Goal: Information Seeking & Learning: Learn about a topic

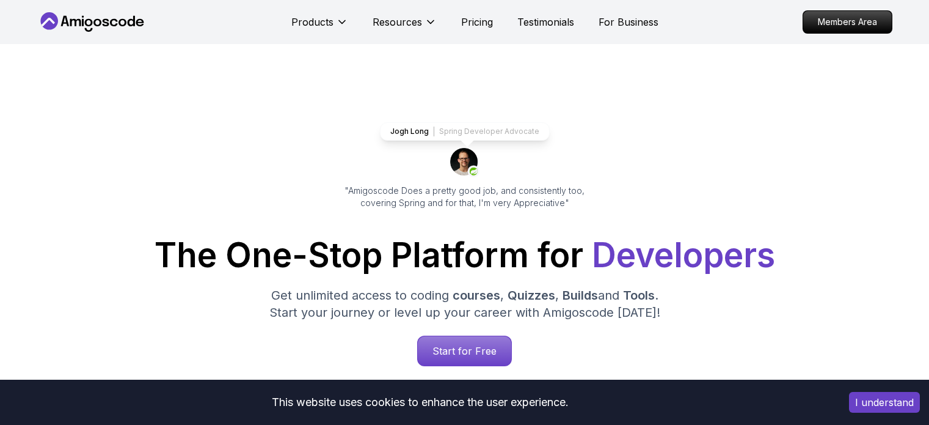
click at [459, 343] on p "Start for Free" at bounding box center [464, 350] width 93 height 29
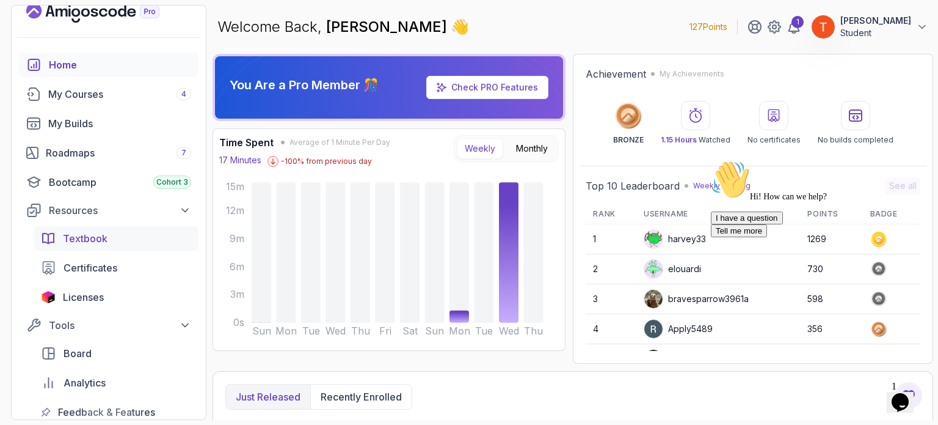
scroll to position [104, 0]
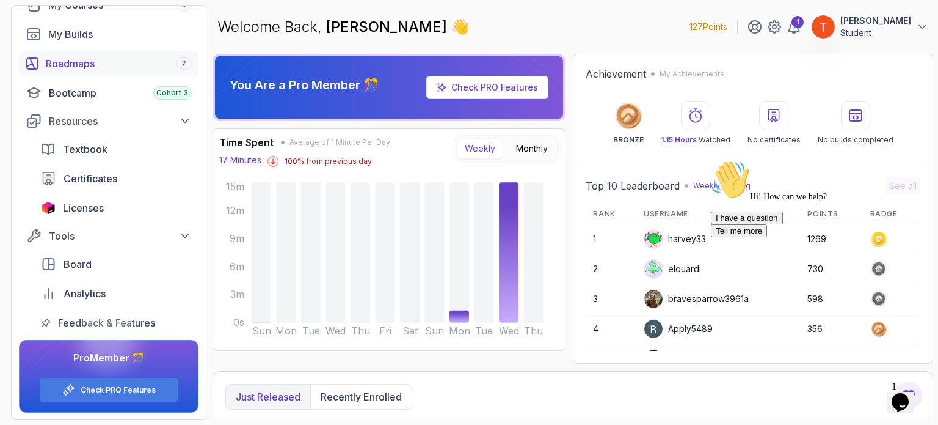
click at [86, 59] on div "Roadmaps 7" at bounding box center [118, 63] width 145 height 15
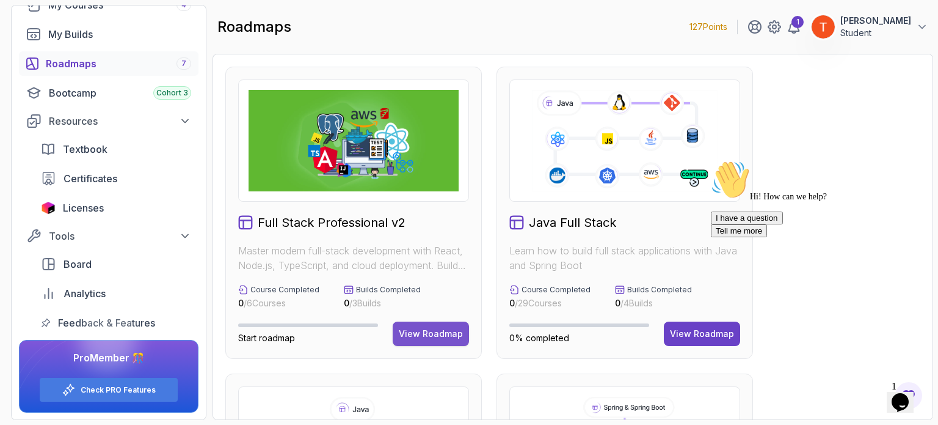
click at [417, 343] on button "View Roadmap" at bounding box center [431, 333] width 76 height 24
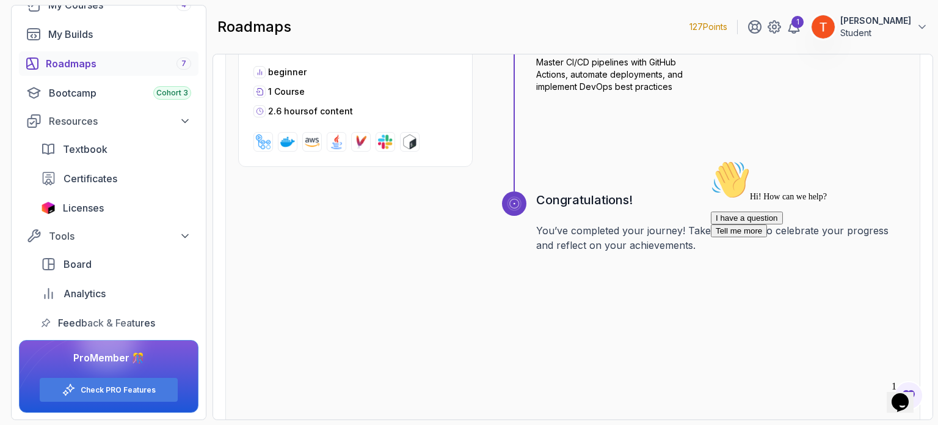
scroll to position [2180, 0]
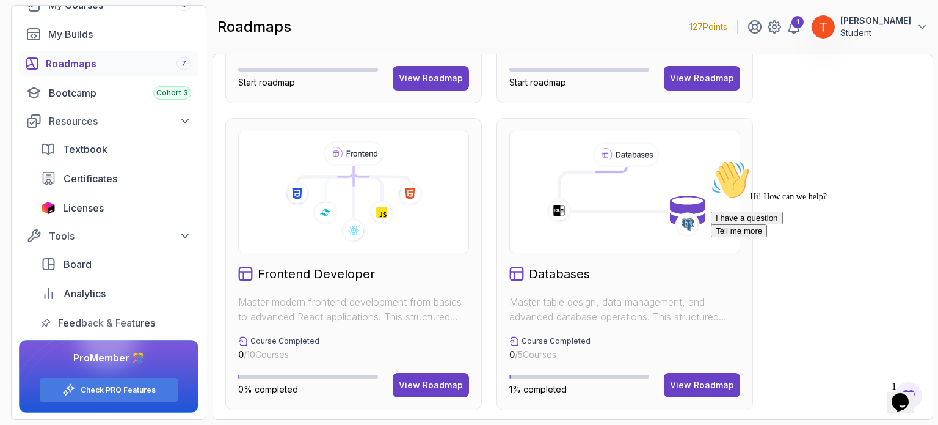
scroll to position [561, 0]
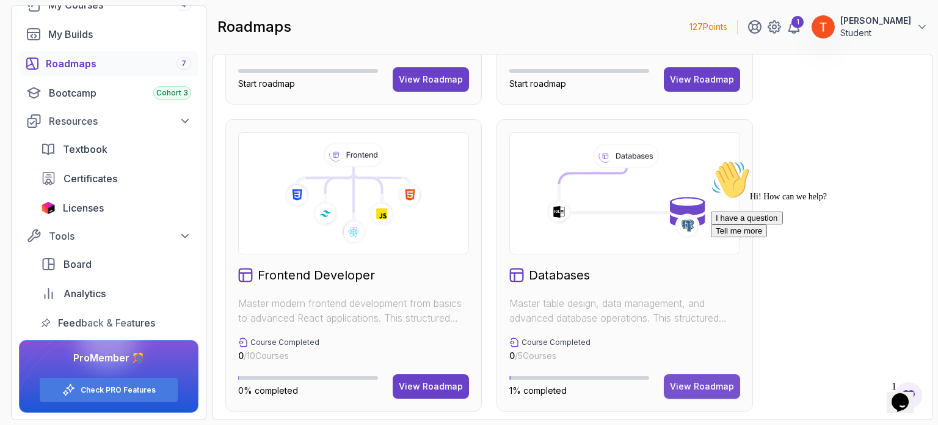
click at [698, 383] on div "View Roadmap" at bounding box center [702, 386] width 64 height 12
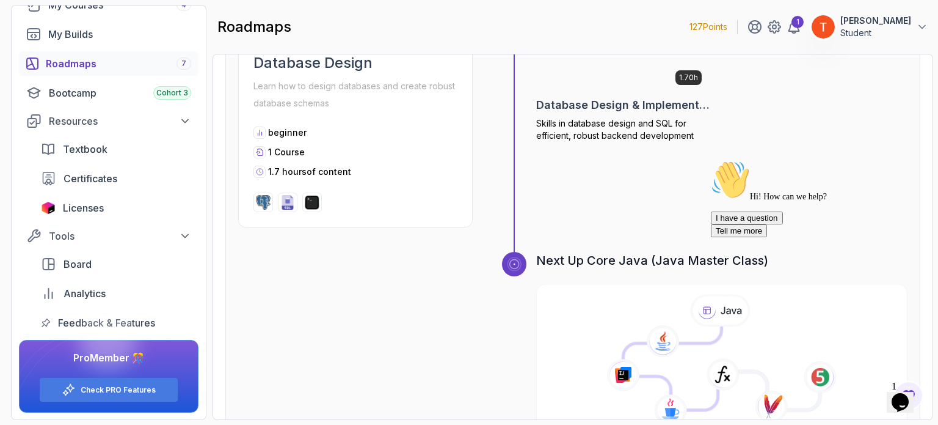
scroll to position [1489, 0]
